Goal: Find specific page/section: Find specific page/section

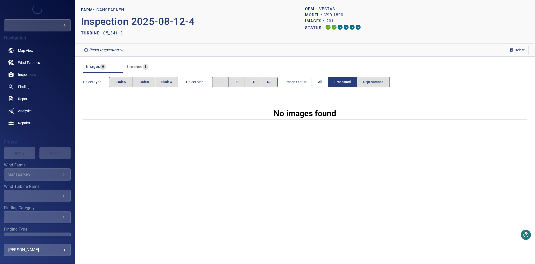
click at [317, 81] on button "All" at bounding box center [320, 82] width 17 height 10
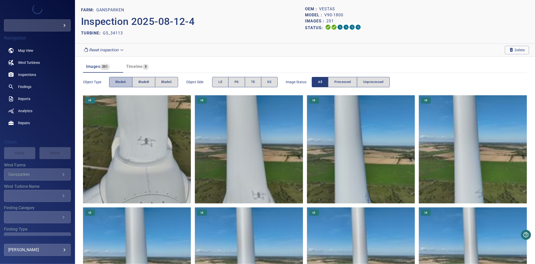
click at [119, 85] on span "bladeA" at bounding box center [120, 82] width 11 height 6
click at [135, 83] on button "bladeB" at bounding box center [143, 82] width 23 height 10
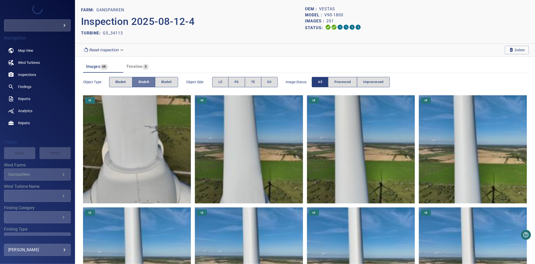
click at [135, 83] on button "bladeB" at bounding box center [143, 82] width 23 height 10
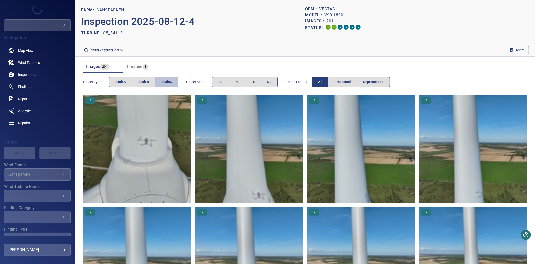
click at [163, 82] on span "bladeC" at bounding box center [166, 82] width 11 height 6
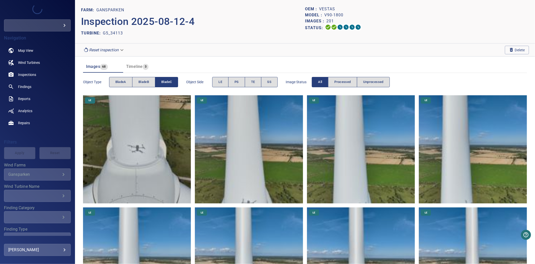
click at [163, 82] on span "bladeC" at bounding box center [166, 82] width 11 height 6
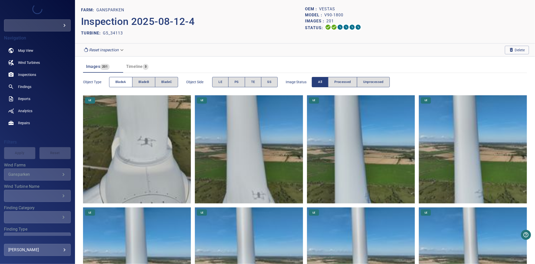
click at [117, 82] on span "bladeA" at bounding box center [120, 82] width 11 height 6
click at [122, 81] on span "bladeA" at bounding box center [120, 82] width 11 height 6
click at [140, 81] on span "bladeB" at bounding box center [144, 82] width 11 height 6
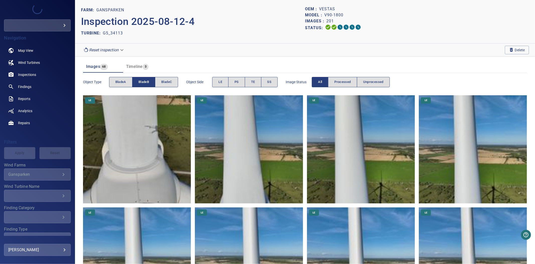
click at [140, 81] on span "bladeB" at bounding box center [144, 82] width 11 height 6
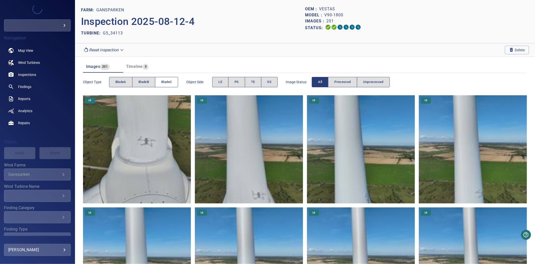
click at [164, 84] on span "bladeC" at bounding box center [166, 82] width 11 height 6
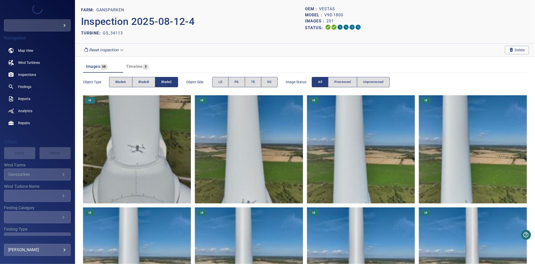
click at [164, 84] on span "bladeC" at bounding box center [166, 82] width 11 height 6
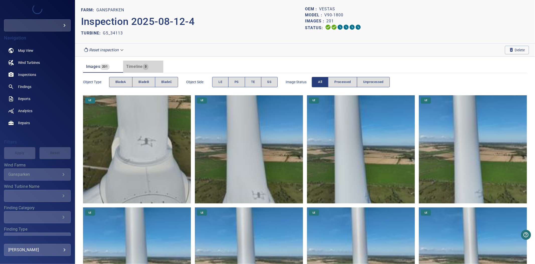
click at [143, 69] on span "3" at bounding box center [146, 67] width 6 height 6
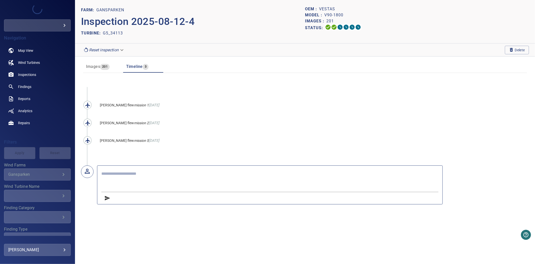
click at [143, 69] on span "3" at bounding box center [146, 67] width 6 height 6
click at [104, 66] on span "201" at bounding box center [105, 67] width 10 height 6
